Goal: Navigation & Orientation: Find specific page/section

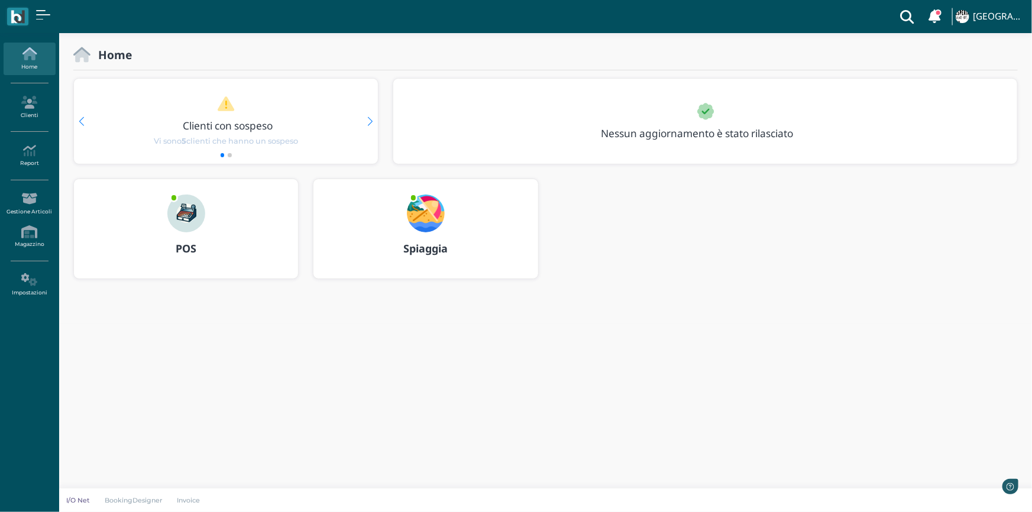
click at [200, 209] on img at bounding box center [186, 214] width 38 height 38
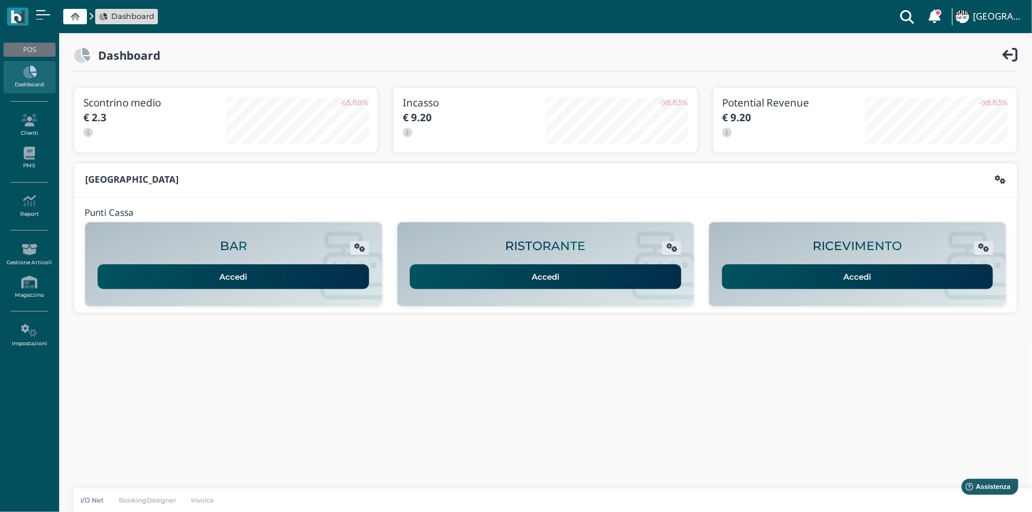
click at [846, 274] on link "Accedi" at bounding box center [857, 276] width 271 height 25
